Goal: Task Accomplishment & Management: Complete application form

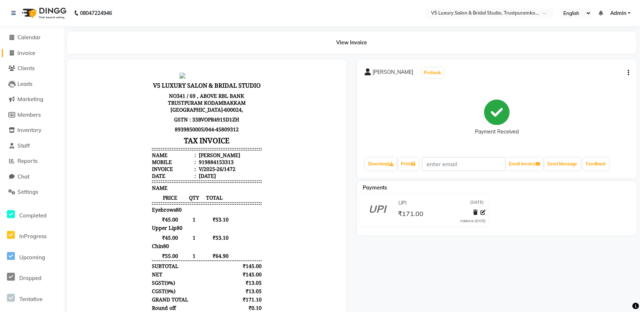
click at [33, 50] on span "Invoice" at bounding box center [26, 52] width 18 height 7
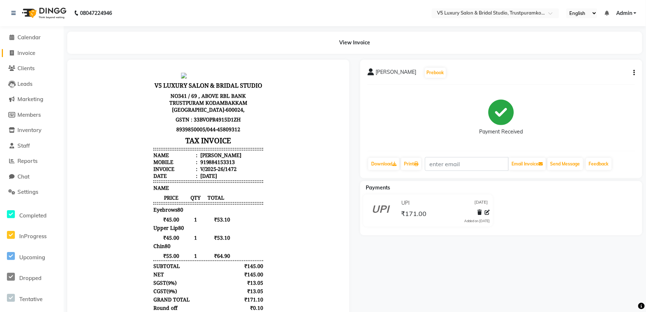
select select "7993"
select select "service"
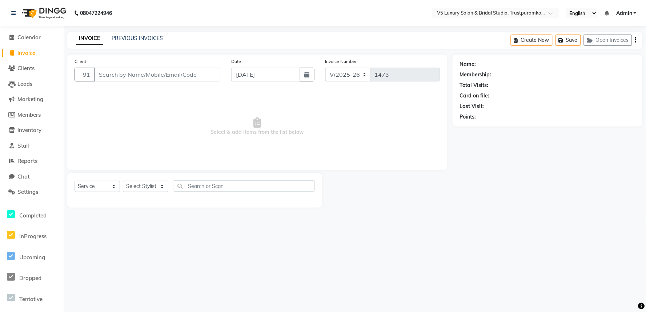
click at [111, 75] on input "Client" at bounding box center [157, 75] width 126 height 14
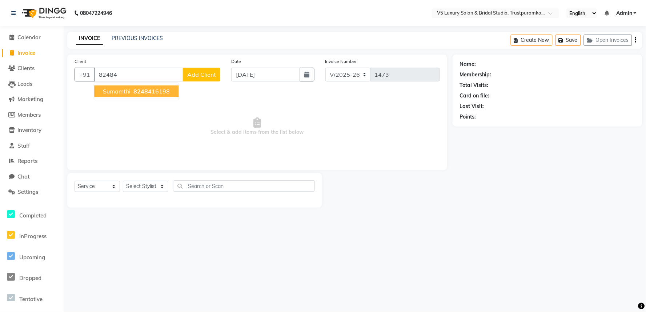
click at [157, 89] on ngb-highlight "82484 16198" at bounding box center [151, 91] width 38 height 7
type input "8248416198"
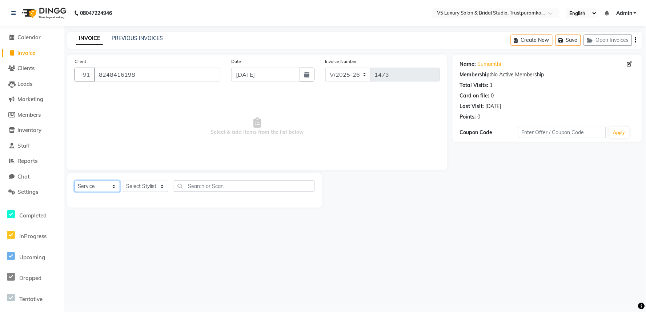
click at [113, 185] on select "Select Service Product Membership Package Voucher Prepaid Gift Card" at bounding box center [97, 186] width 45 height 11
click at [140, 216] on main "INVOICE PREVIOUS INVOICES Create New Save Open Invoices Client [PHONE_NUMBER] D…" at bounding box center [355, 125] width 582 height 187
click at [158, 183] on select "Select Stylist [PERSON_NAME] [PERSON_NAME] [DATE] [PERSON_NAME]" at bounding box center [145, 186] width 45 height 11
select select "72641"
click at [123, 181] on select "Select Stylist [PERSON_NAME] [PERSON_NAME] [DATE] [PERSON_NAME]" at bounding box center [145, 186] width 45 height 11
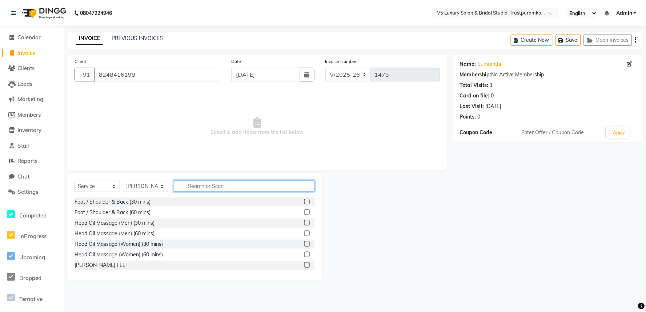
click at [190, 187] on input "text" at bounding box center [244, 185] width 141 height 11
type input "EYE"
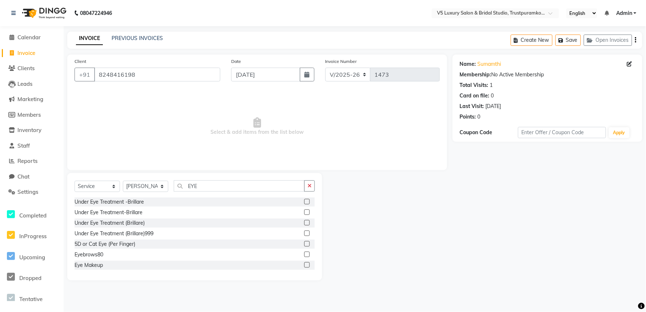
click at [106, 256] on div "Eyebrows80" at bounding box center [195, 254] width 240 height 9
click at [84, 257] on div "Eyebrows80" at bounding box center [89, 255] width 29 height 8
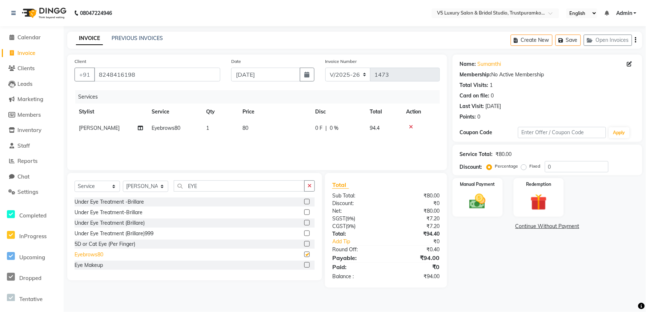
checkbox input "false"
click at [264, 124] on td "80" at bounding box center [274, 128] width 73 height 16
select select "72641"
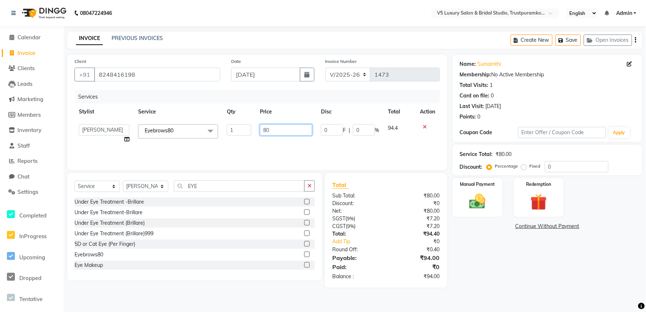
click at [272, 130] on input "80" at bounding box center [286, 129] width 52 height 11
type input "8"
type input "4"
type input "45"
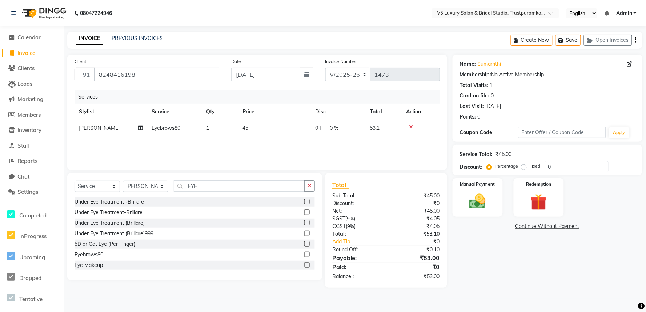
click at [292, 144] on div "Services Stylist Service Qty Price Disc Total Action [PERSON_NAME] Eyebrows80 1…" at bounding box center [257, 126] width 365 height 73
click at [480, 198] on img at bounding box center [478, 202] width 28 height 20
click at [546, 227] on span "UPI" at bounding box center [547, 226] width 11 height 8
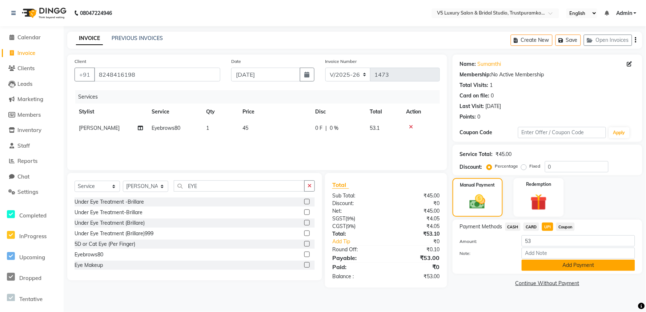
click at [555, 263] on button "Add Payment" at bounding box center [578, 265] width 113 height 11
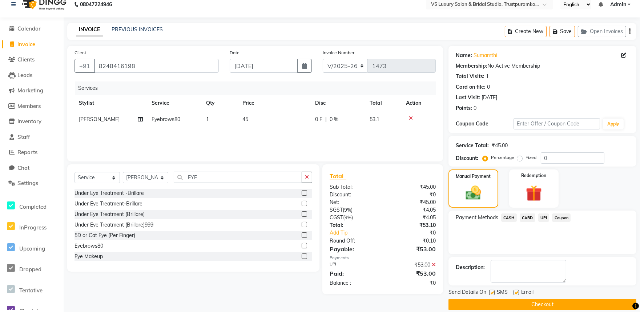
scroll to position [17, 0]
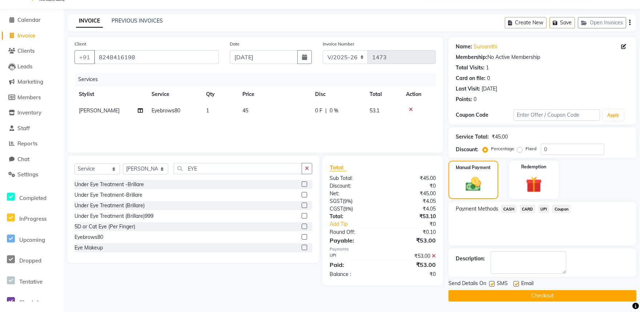
click at [516, 282] on label at bounding box center [516, 283] width 5 height 5
click at [516, 282] on input "checkbox" at bounding box center [516, 284] width 5 height 5
checkbox input "false"
click at [514, 297] on button "Checkout" at bounding box center [543, 295] width 188 height 11
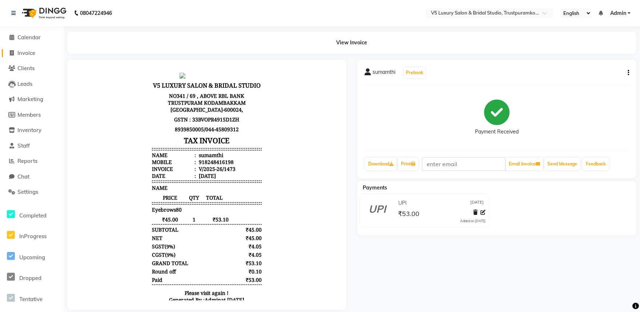
click at [13, 55] on icon at bounding box center [12, 52] width 4 height 5
select select "service"
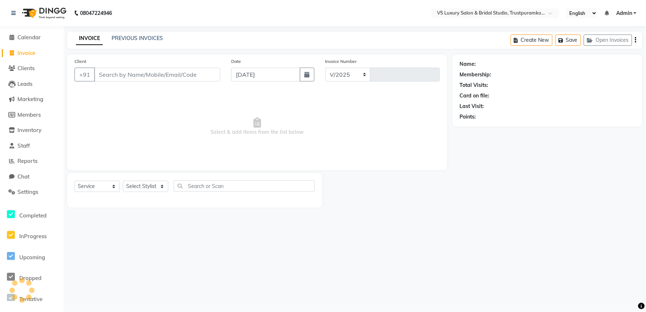
select select "7993"
type input "1474"
click at [125, 77] on input "Client" at bounding box center [157, 75] width 126 height 14
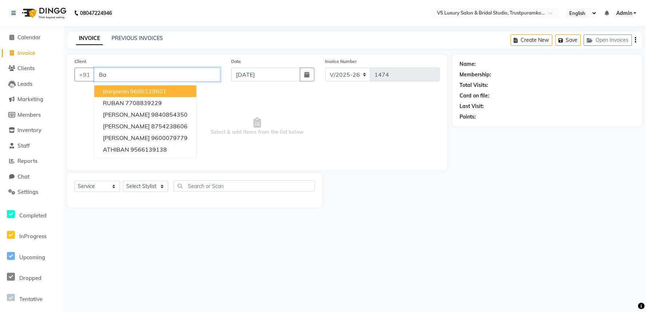
type input "B"
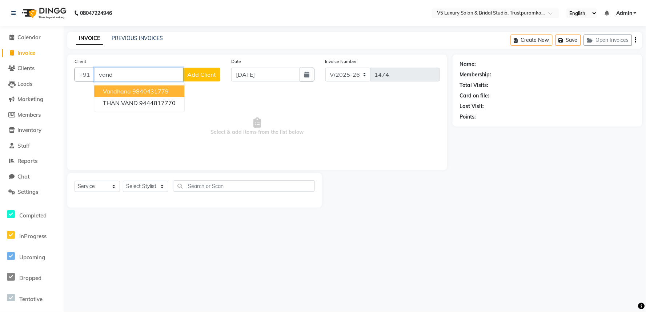
click at [138, 88] on ngb-highlight "9840431779" at bounding box center [150, 91] width 36 height 7
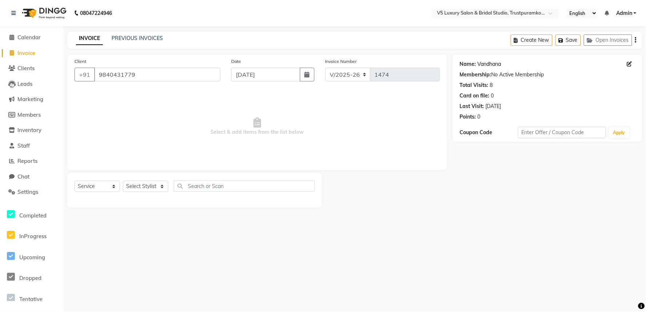
click at [489, 60] on link "Vandhana" at bounding box center [490, 64] width 24 height 8
click at [153, 73] on input "9840431779" at bounding box center [157, 75] width 126 height 14
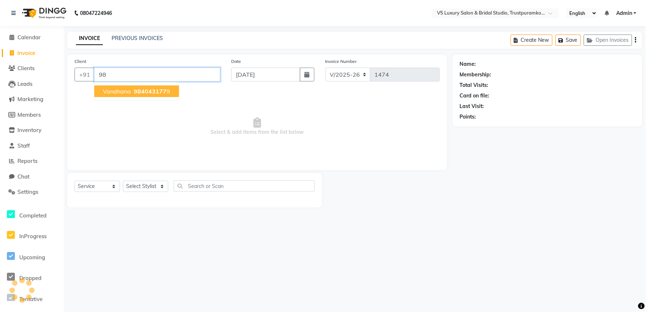
type input "9"
type input "9789906843"
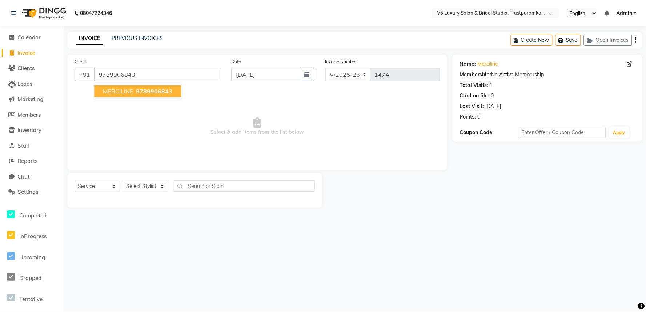
click at [146, 95] on button "MERCILINE 978990684 3" at bounding box center [137, 91] width 87 height 12
click at [482, 63] on link "Merciline" at bounding box center [488, 64] width 21 height 8
click at [157, 76] on input "9789906843" at bounding box center [157, 75] width 126 height 14
click at [129, 184] on select "Select Stylist [PERSON_NAME] [PERSON_NAME] [DATE] [PERSON_NAME]" at bounding box center [145, 186] width 45 height 11
select select "72641"
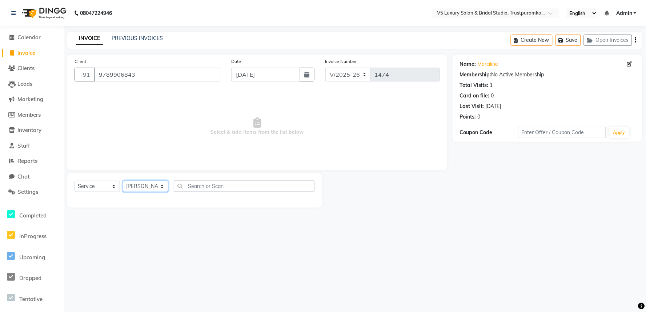
click at [123, 181] on select "Select Stylist [PERSON_NAME] [PERSON_NAME] [DATE] [PERSON_NAME]" at bounding box center [145, 186] width 45 height 11
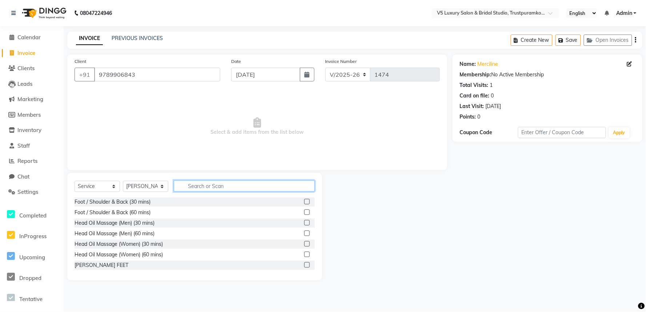
click at [201, 184] on input "text" at bounding box center [244, 185] width 141 height 11
click at [203, 188] on input "hair" at bounding box center [239, 185] width 131 height 11
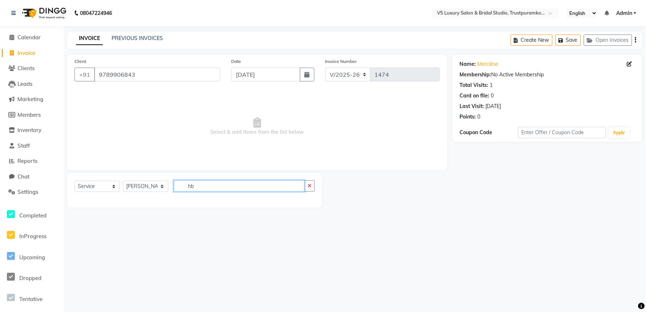
type input "h"
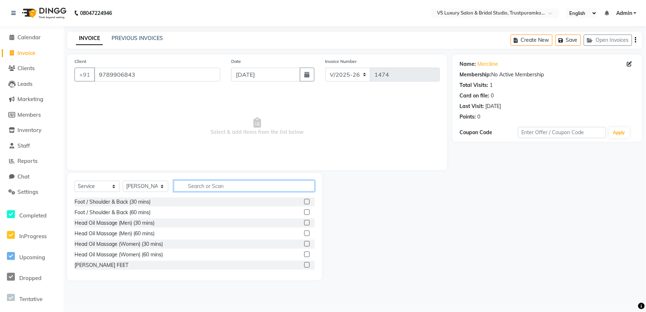
click at [207, 187] on input "text" at bounding box center [244, 185] width 141 height 11
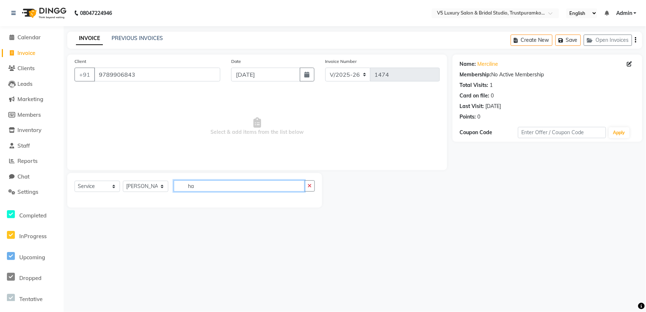
type input "h"
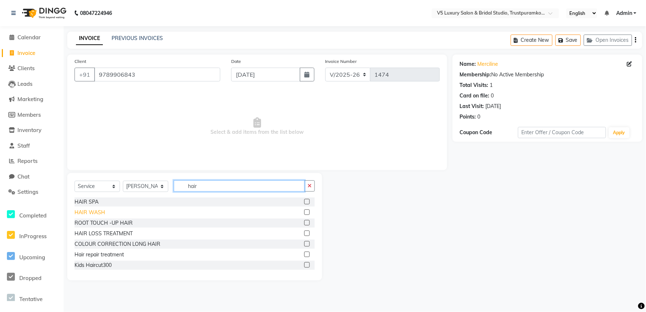
type input "hair"
click at [87, 212] on div "HAIR WASH" at bounding box center [90, 213] width 31 height 8
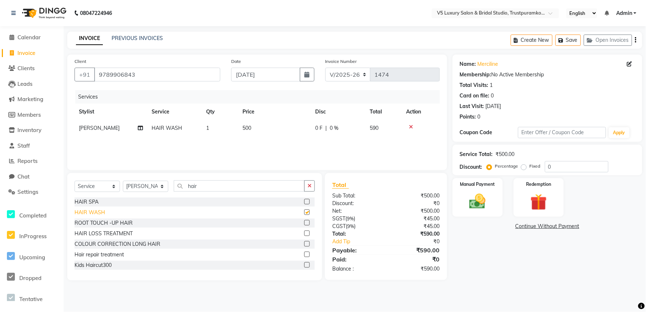
checkbox input "false"
click at [268, 126] on td "500" at bounding box center [274, 128] width 73 height 16
select select "72641"
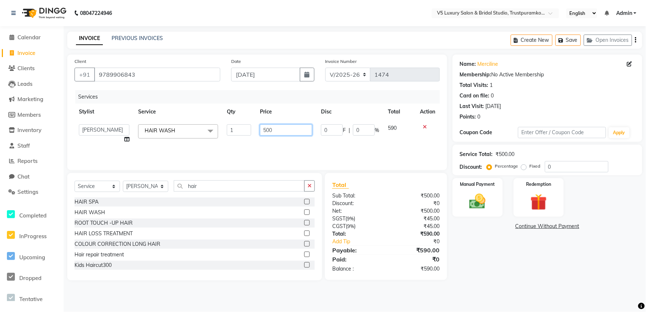
click at [286, 129] on input "500" at bounding box center [286, 129] width 52 height 11
type input "5"
type input "600"
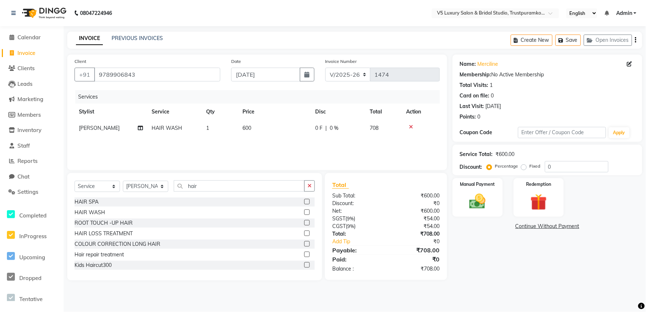
click at [380, 150] on div "Services Stylist Service Qty Price Disc Total Action [PERSON_NAME] HAIR WASH 1 …" at bounding box center [257, 126] width 365 height 73
click at [473, 206] on img at bounding box center [478, 202] width 28 height 20
click at [529, 226] on span "CARD" at bounding box center [532, 226] width 16 height 8
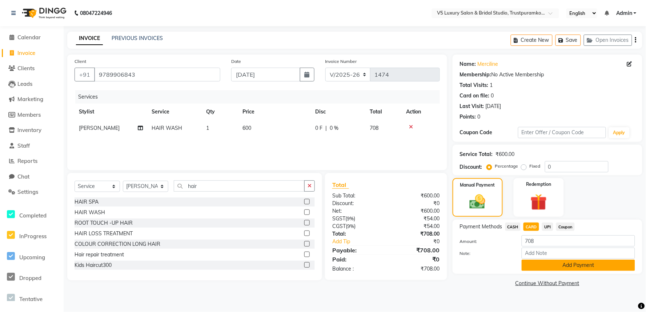
click at [546, 266] on button "Add Payment" at bounding box center [578, 265] width 113 height 11
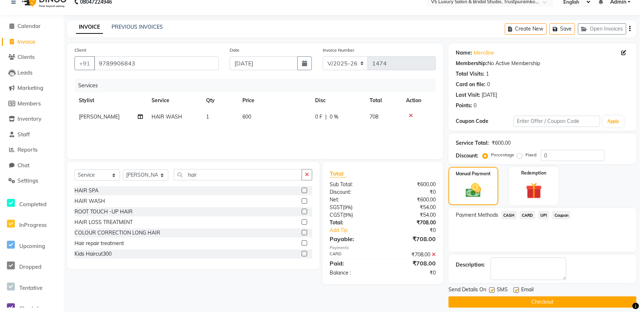
scroll to position [17, 0]
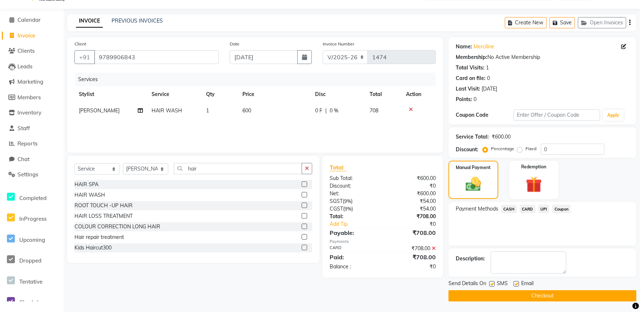
click at [514, 284] on label at bounding box center [516, 283] width 5 height 5
click at [514, 284] on input "checkbox" at bounding box center [516, 284] width 5 height 5
checkbox input "false"
click at [522, 293] on button "Checkout" at bounding box center [543, 295] width 188 height 11
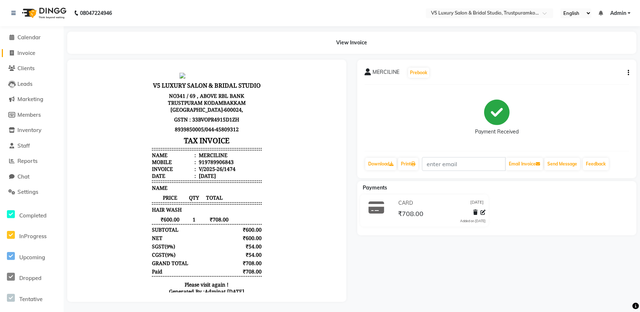
click at [19, 55] on span "Invoice" at bounding box center [26, 52] width 18 height 7
select select "service"
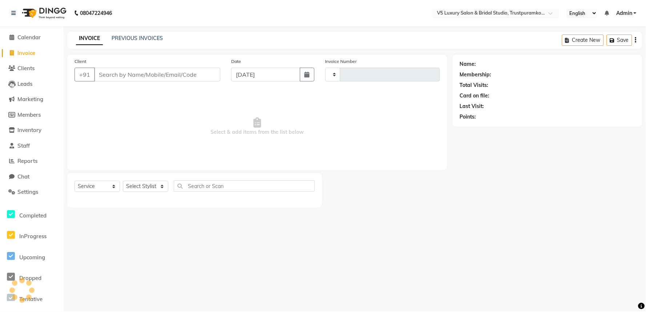
type input "1475"
select select "7993"
click at [166, 75] on input "Client" at bounding box center [157, 75] width 126 height 14
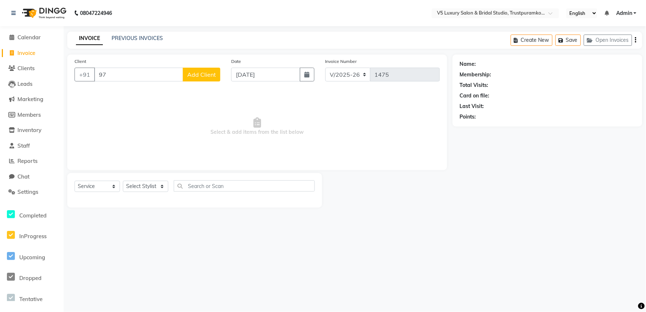
type input "9"
click at [184, 76] on input "Client" at bounding box center [157, 75] width 126 height 14
click at [175, 88] on button "vandhana 9840431779" at bounding box center [139, 91] width 90 height 12
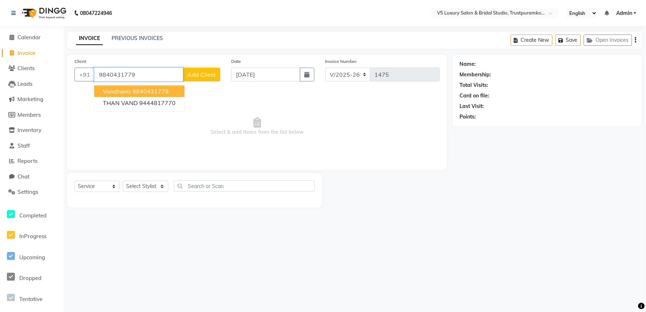
type input "9840431779"
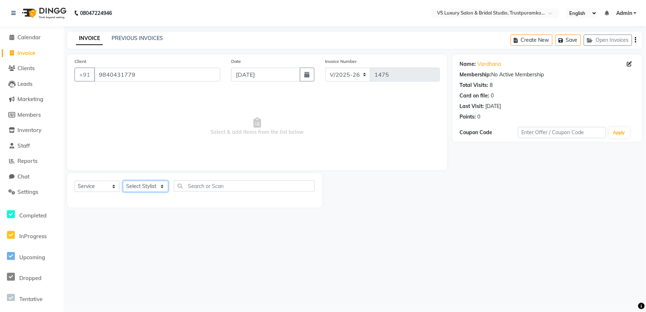
click at [153, 188] on select "Select Stylist [PERSON_NAME] [PERSON_NAME] [DATE] [PERSON_NAME]" at bounding box center [145, 186] width 45 height 11
select select "72641"
click at [123, 181] on select "Select Stylist [PERSON_NAME] [PERSON_NAME] [DATE] [PERSON_NAME]" at bounding box center [145, 186] width 45 height 11
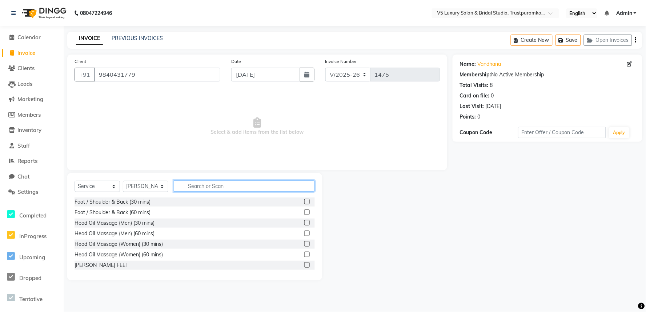
click at [194, 188] on input "text" at bounding box center [244, 185] width 141 height 11
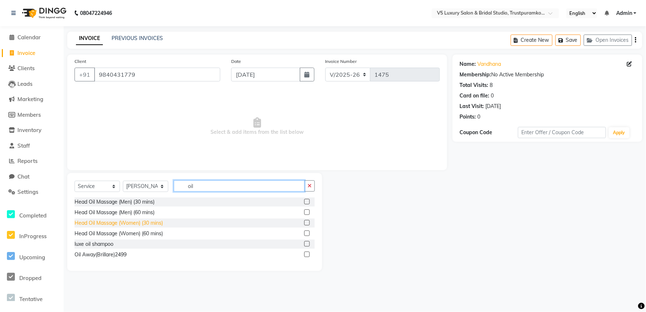
type input "oil"
click at [118, 222] on div "Head Oil Massage (Women) (30 mins)" at bounding box center [119, 223] width 88 height 8
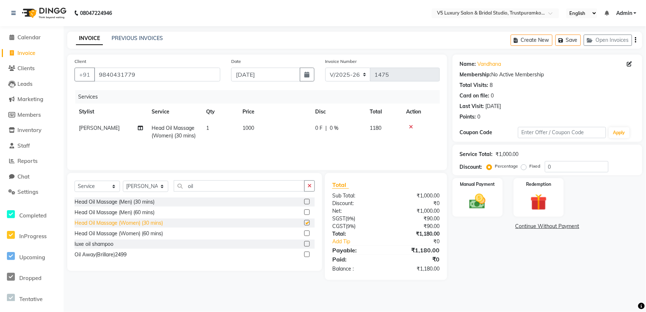
checkbox input "false"
click at [258, 129] on td "1000" at bounding box center [274, 132] width 73 height 24
select select "72641"
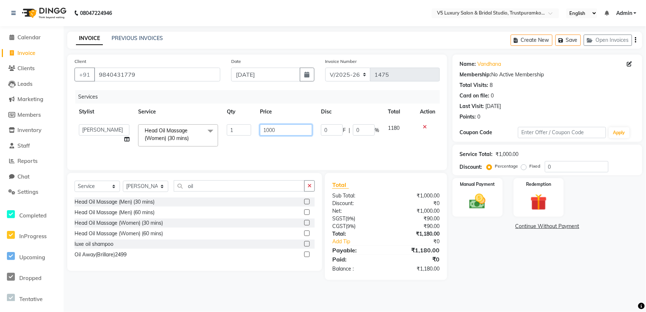
click at [281, 130] on input "1000" at bounding box center [286, 129] width 52 height 11
type input "1"
type input "800"
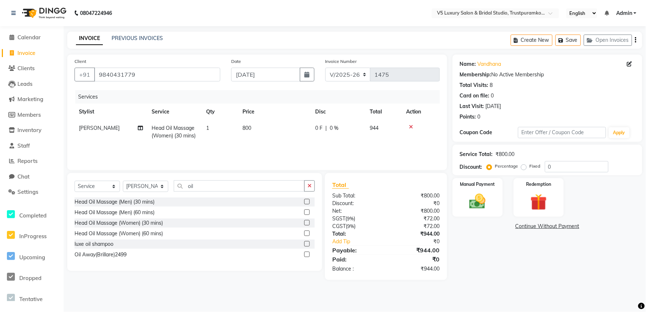
click at [302, 151] on div "Services Stylist Service Qty Price Disc Total Action [PERSON_NAME] Head Oil Mas…" at bounding box center [257, 126] width 365 height 73
